Goal: Information Seeking & Learning: Find specific fact

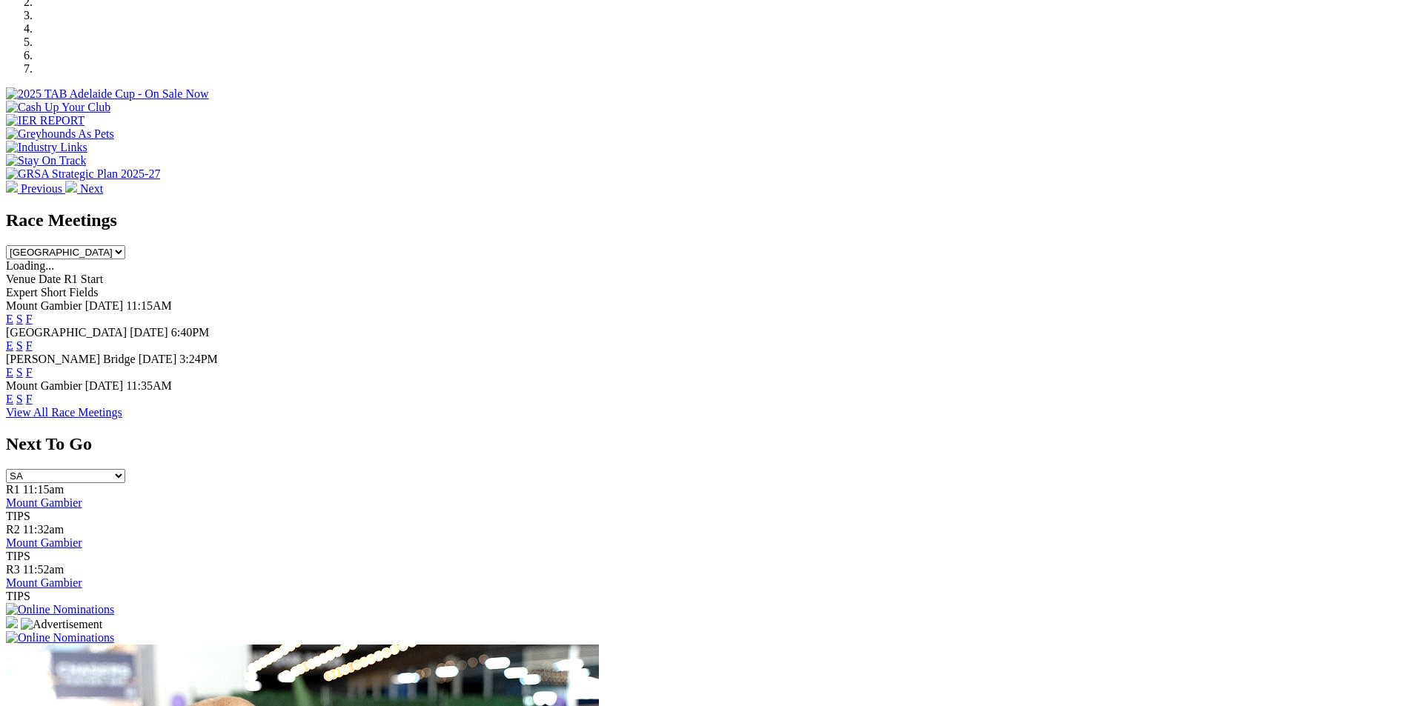
scroll to position [566, 0]
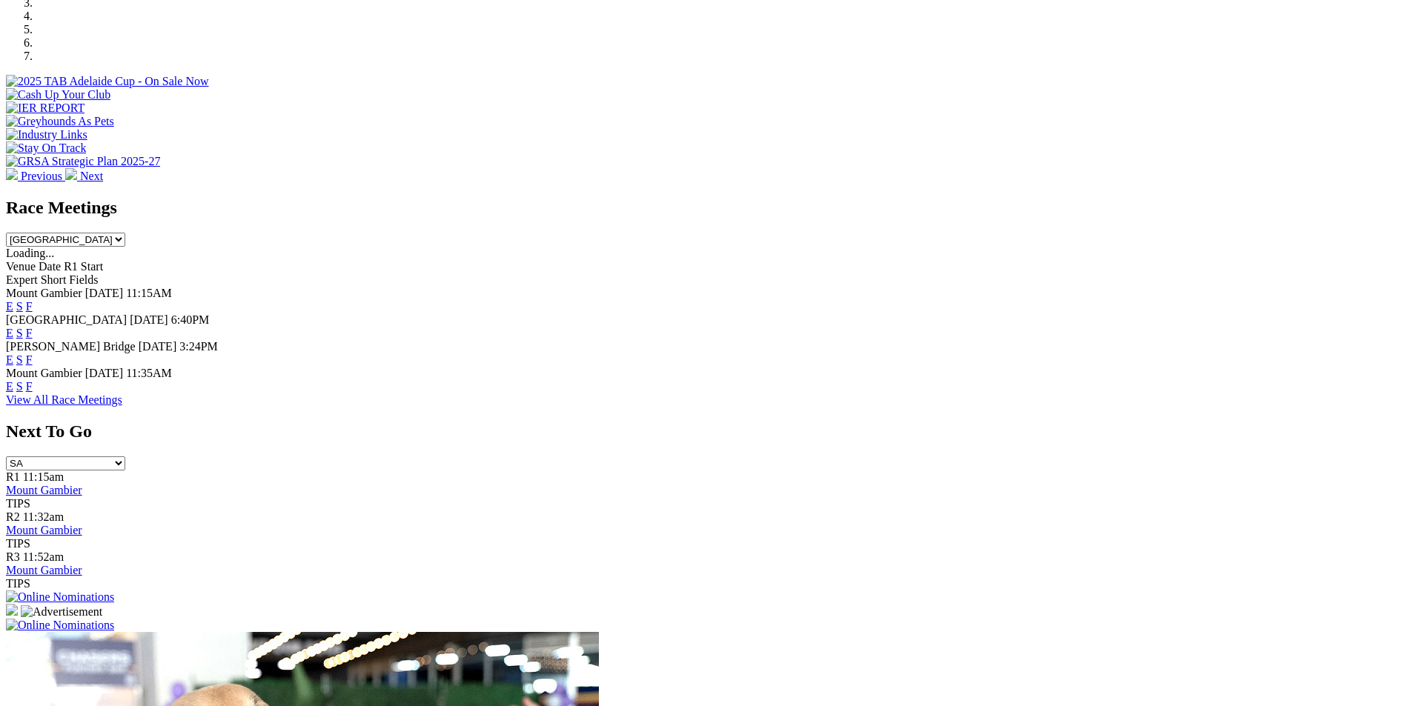
click at [33, 327] on link "F" at bounding box center [29, 333] width 7 height 13
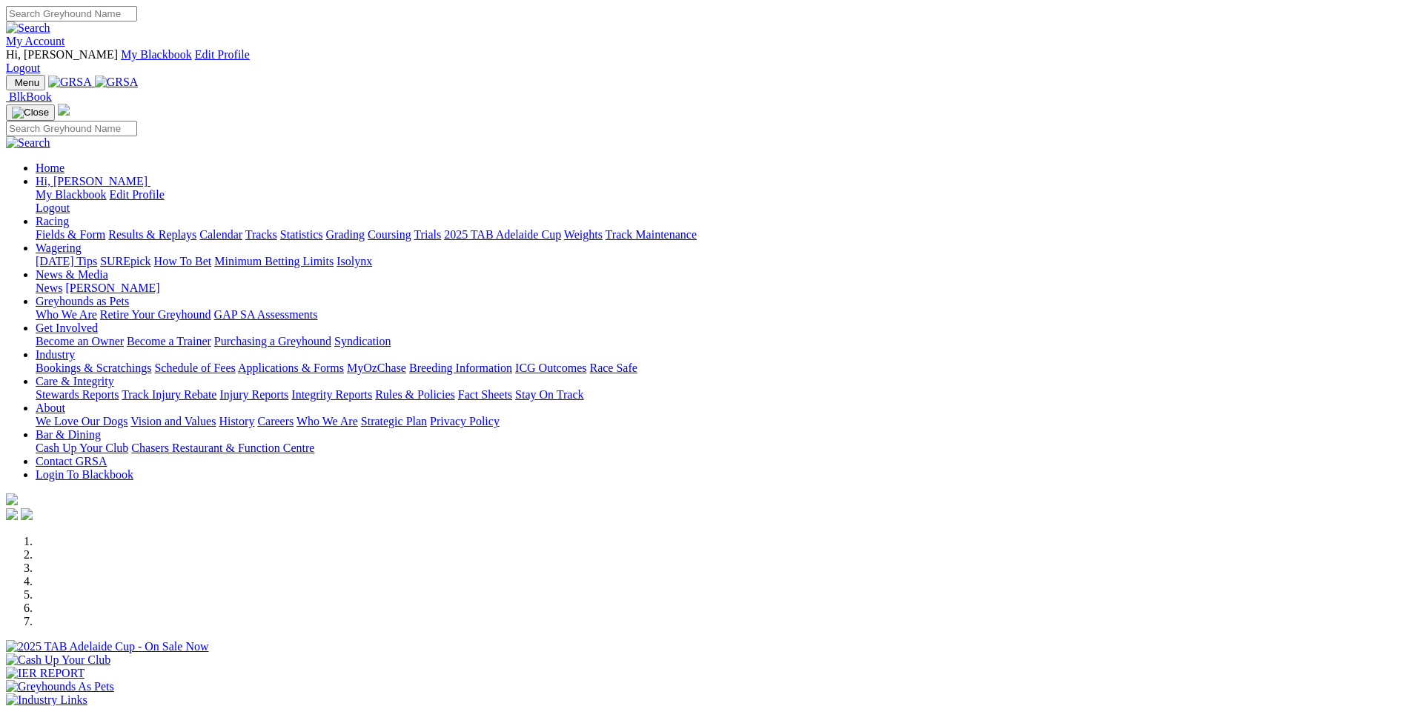
click at [196, 228] on link "Results & Replays" at bounding box center [152, 234] width 88 height 13
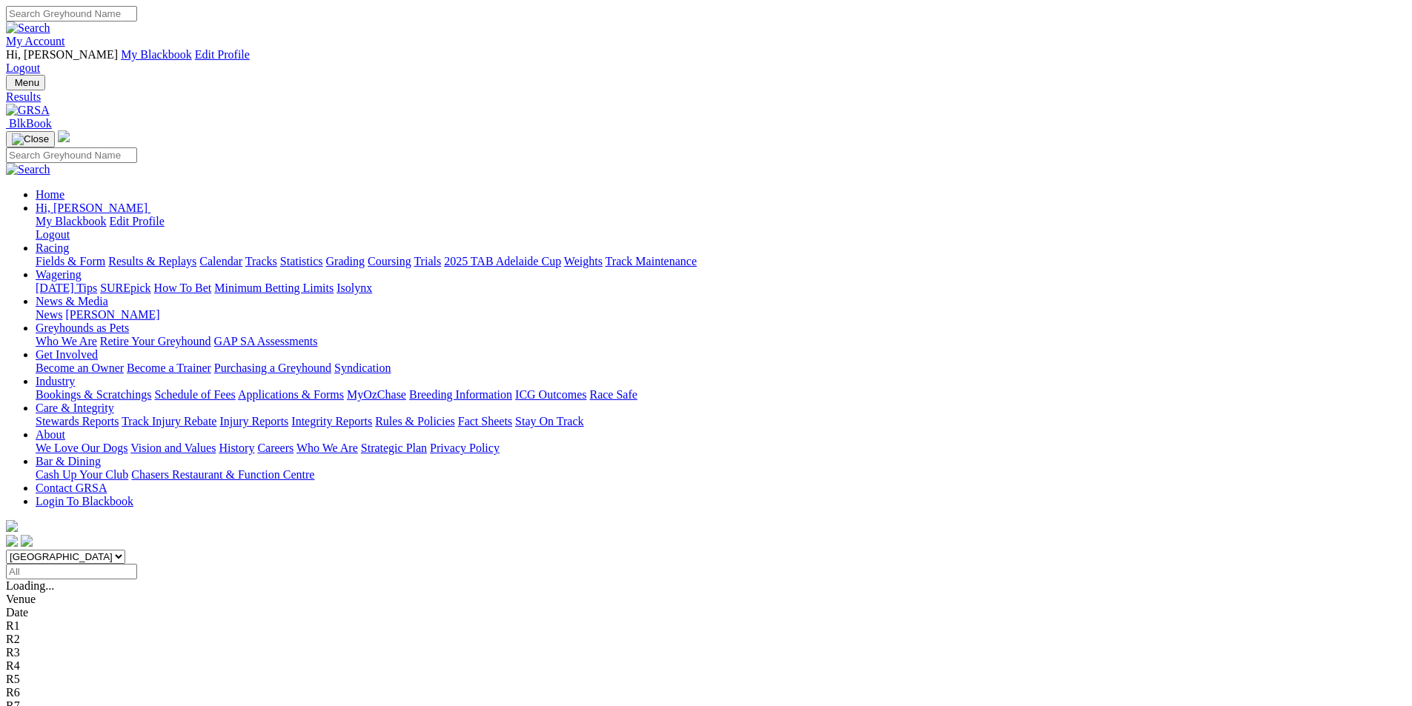
click at [62, 706] on span "5 7 8 1" at bounding box center [45, 719] width 33 height 13
click at [56, 700] on span "5 4 7 1" at bounding box center [39, 706] width 33 height 13
click at [56, 686] on span "4 5 2 7" at bounding box center [39, 692] width 33 height 13
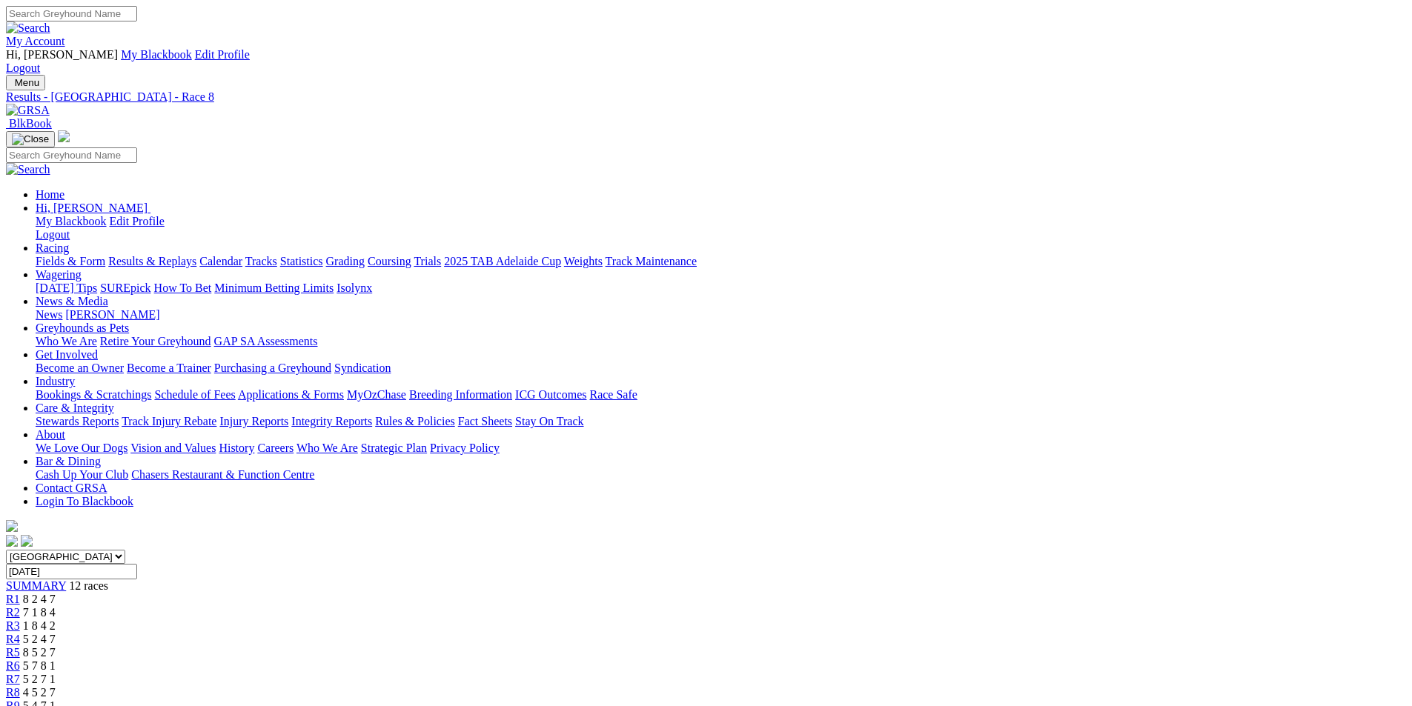
click at [56, 673] on span "5 2 7 1" at bounding box center [39, 679] width 33 height 13
click at [56, 660] on span "5 7 8 1" at bounding box center [39, 666] width 33 height 13
click at [56, 646] on span "8 5 2 7" at bounding box center [39, 652] width 33 height 13
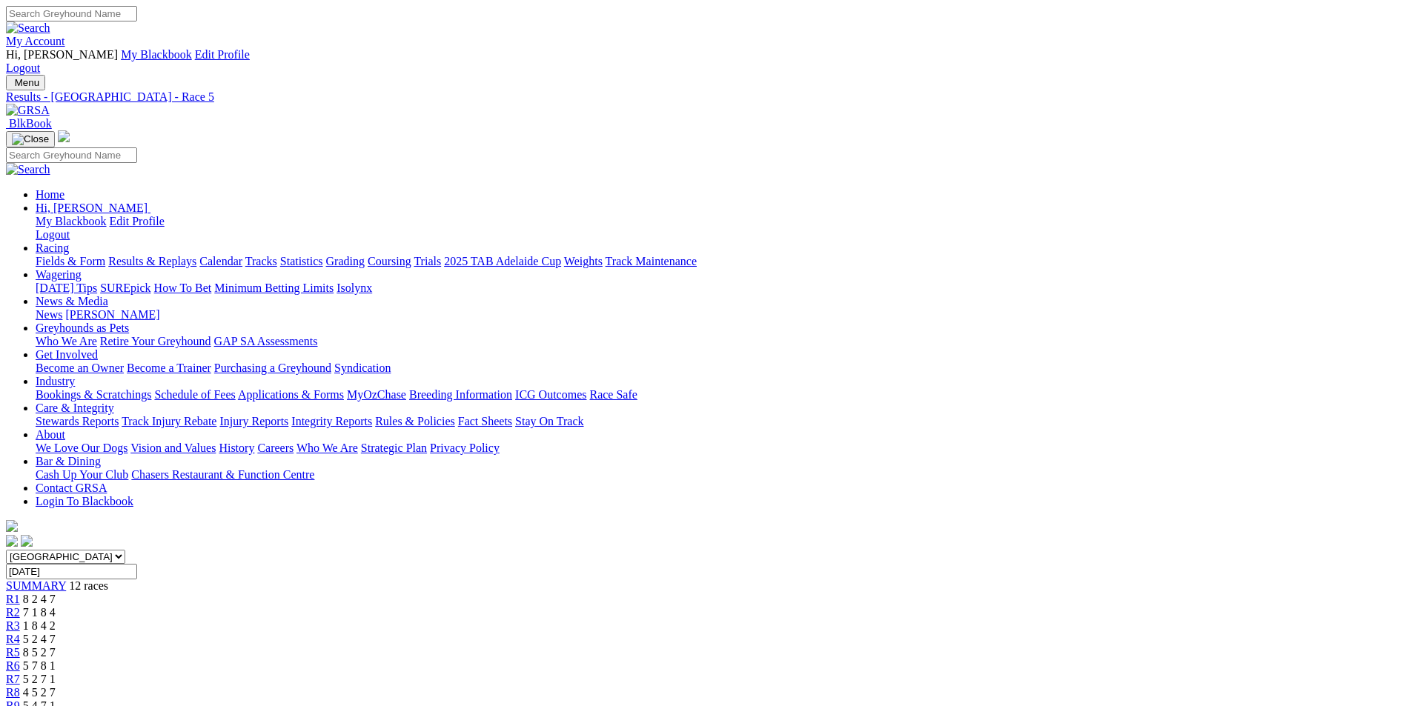
click at [56, 633] on span "5 2 4 7" at bounding box center [39, 639] width 33 height 13
click at [56, 620] on span "1 8 4 2" at bounding box center [39, 626] width 33 height 13
click at [56, 606] on span "7 1 8 4" at bounding box center [39, 612] width 33 height 13
click at [56, 593] on span "8 2 4 7" at bounding box center [39, 599] width 33 height 13
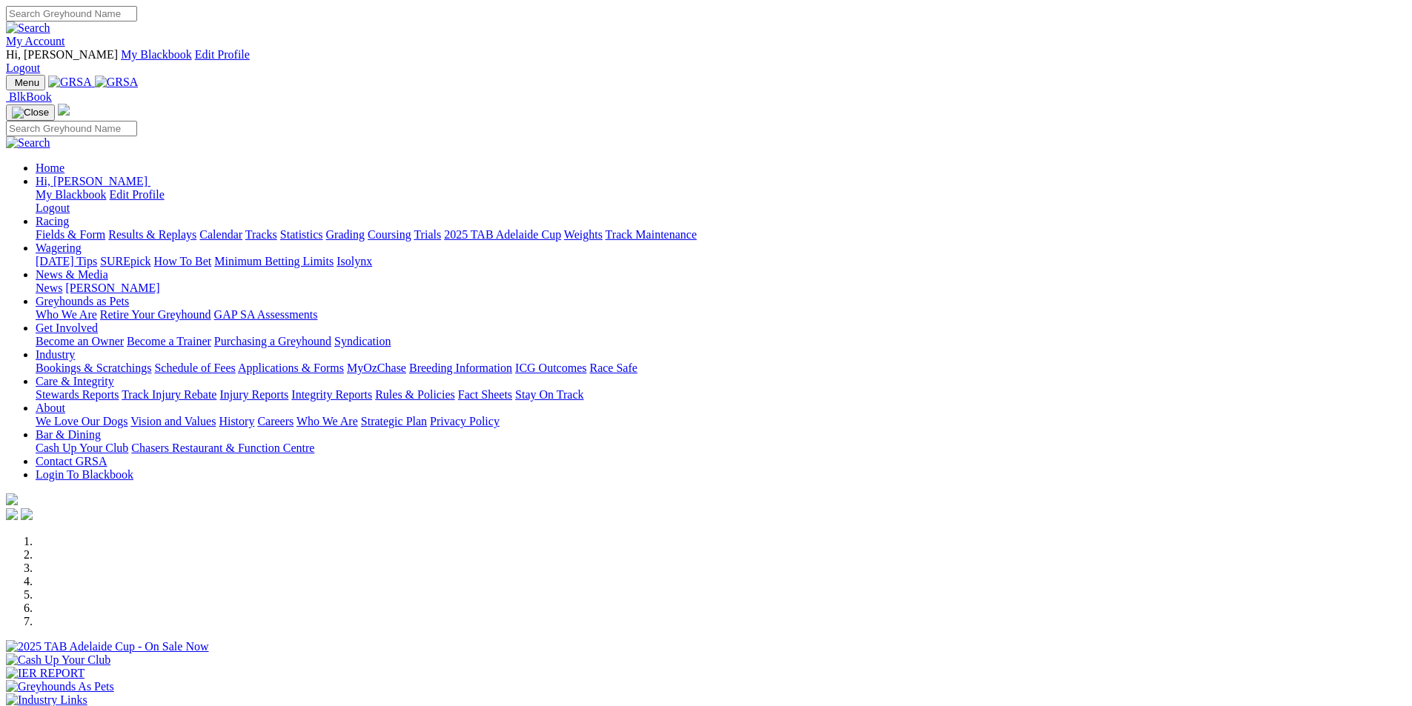
click at [119, 388] on link "Stewards Reports" at bounding box center [77, 394] width 83 height 13
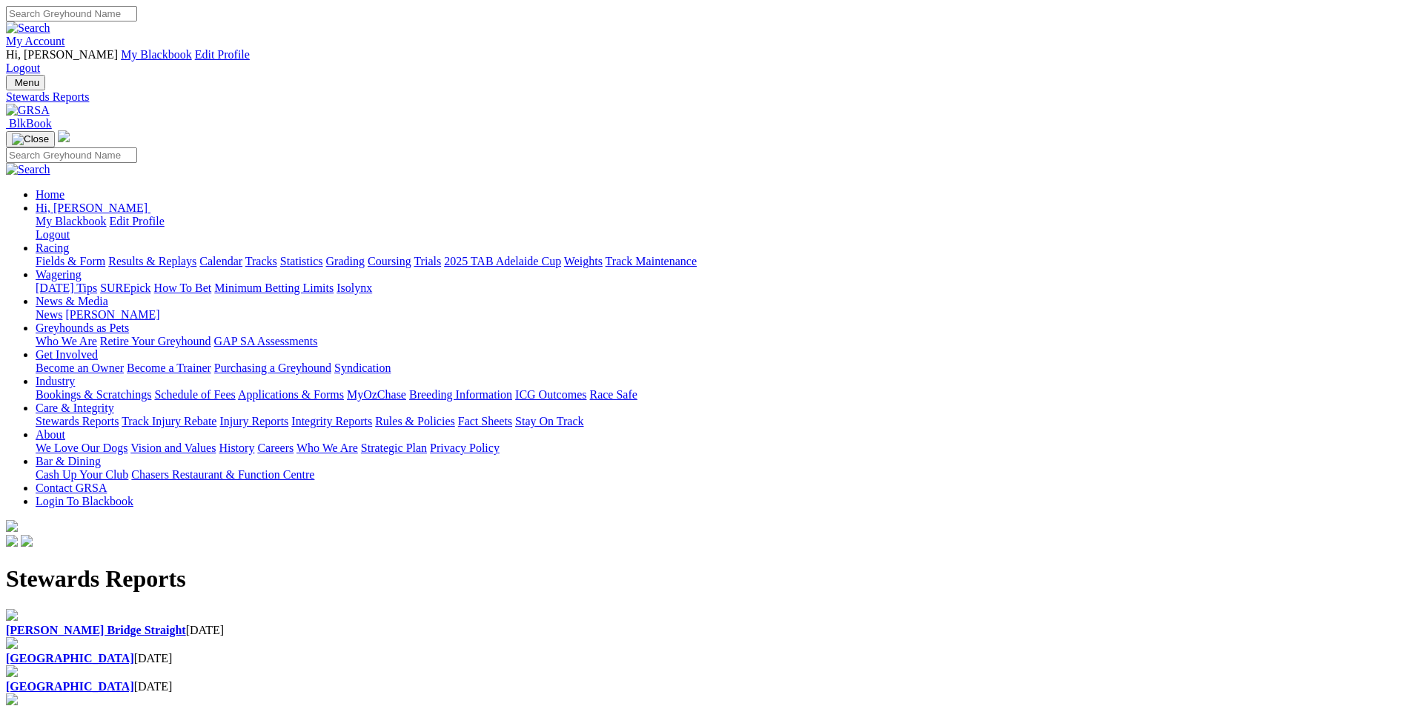
click at [18, 666] on img at bounding box center [12, 672] width 12 height 12
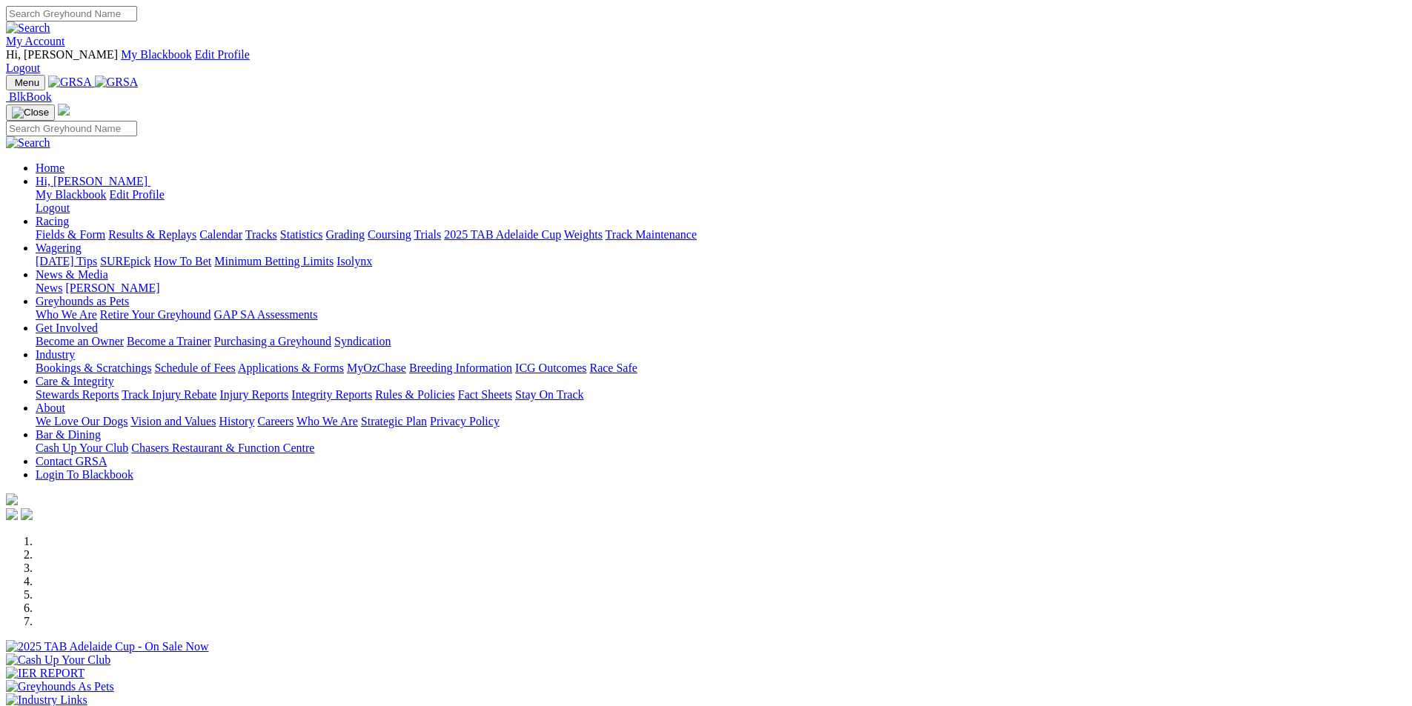
click at [323, 228] on link "Statistics" at bounding box center [301, 234] width 43 height 13
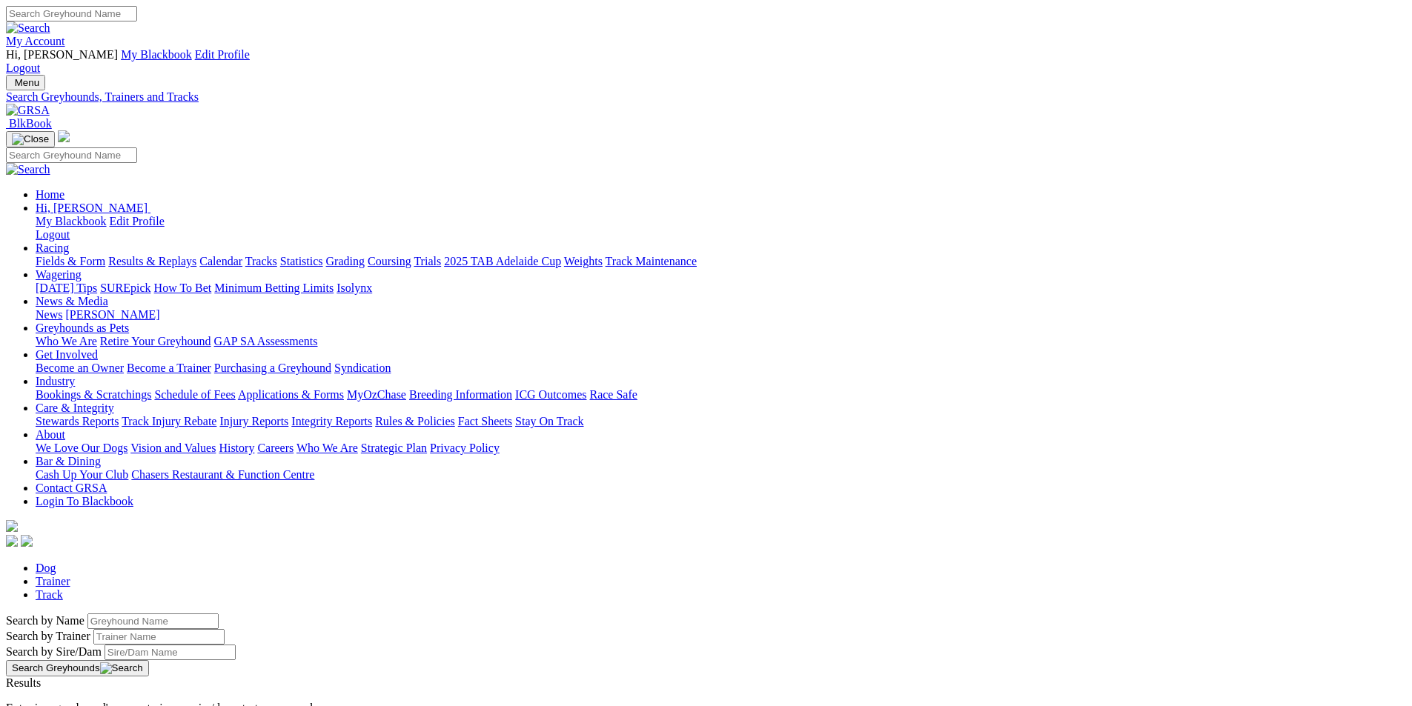
click at [219, 614] on input "Search by Greyhound name" at bounding box center [152, 622] width 131 height 16
type input "rupee's rocket"
click at [149, 660] on button "Search Greyhounds" at bounding box center [77, 668] width 143 height 16
click at [79, 690] on link "Rupee's Rocket" at bounding box center [42, 696] width 73 height 13
drag, startPoint x: 322, startPoint y: 249, endPoint x: 222, endPoint y: 247, distance: 100.1
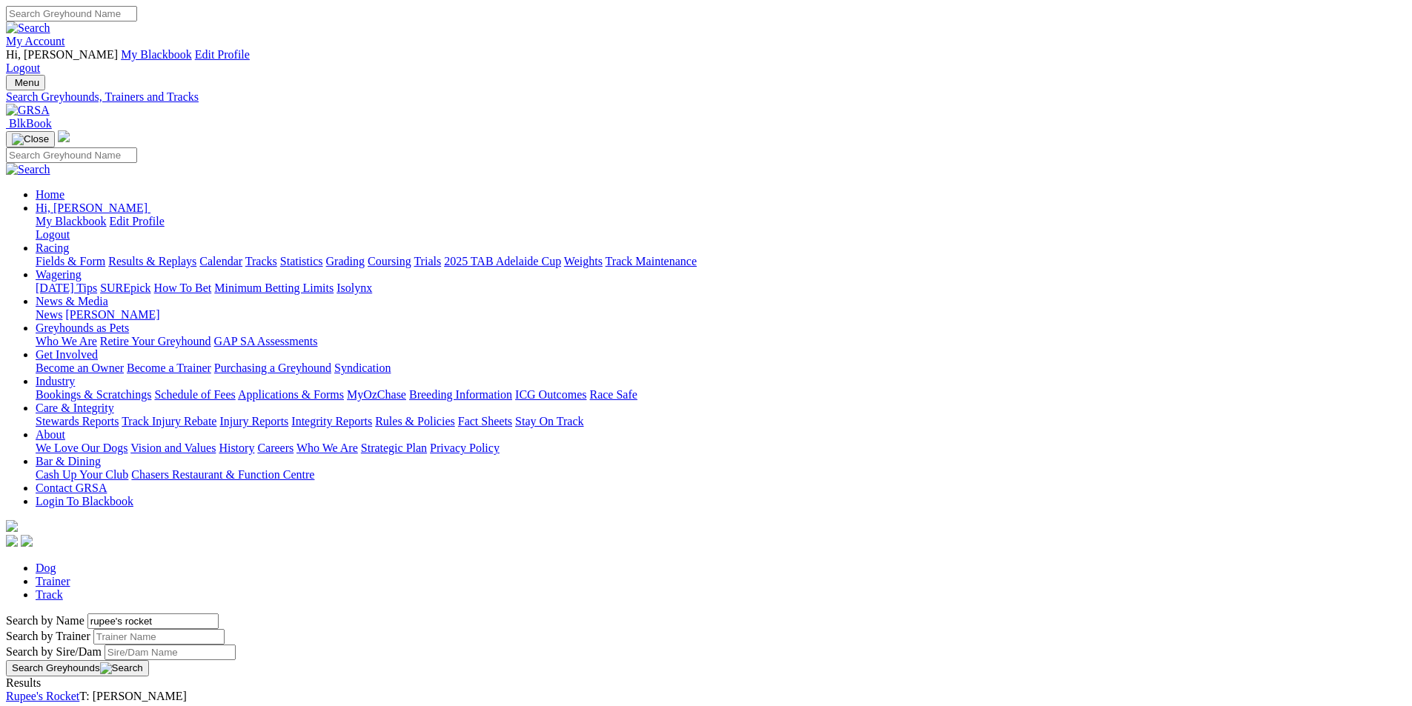
click at [222, 614] on div "Search by Name [PERSON_NAME]'s rocket Search by Trainer Search by Sire/Dam Sear…" at bounding box center [706, 645] width 1400 height 63
